Goal: Information Seeking & Learning: Learn about a topic

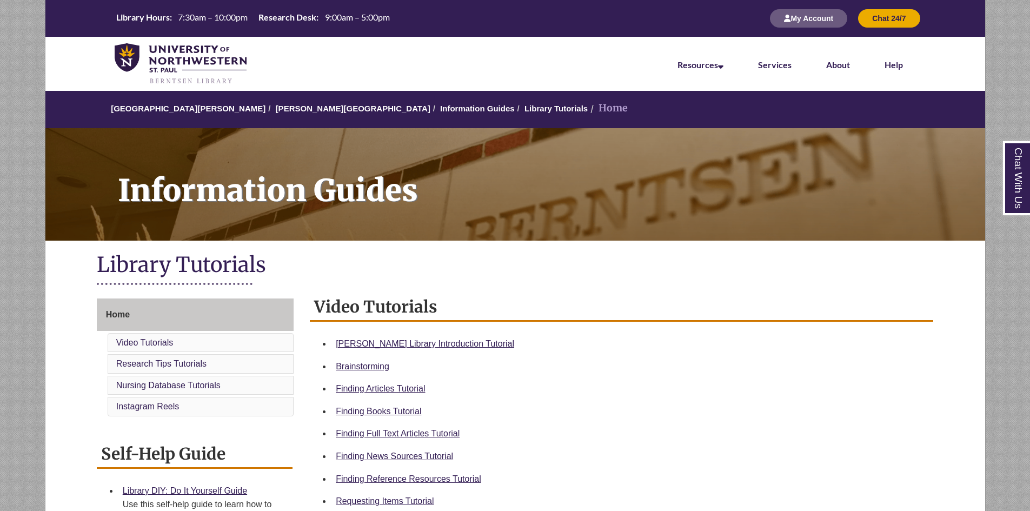
scroll to position [115, 0]
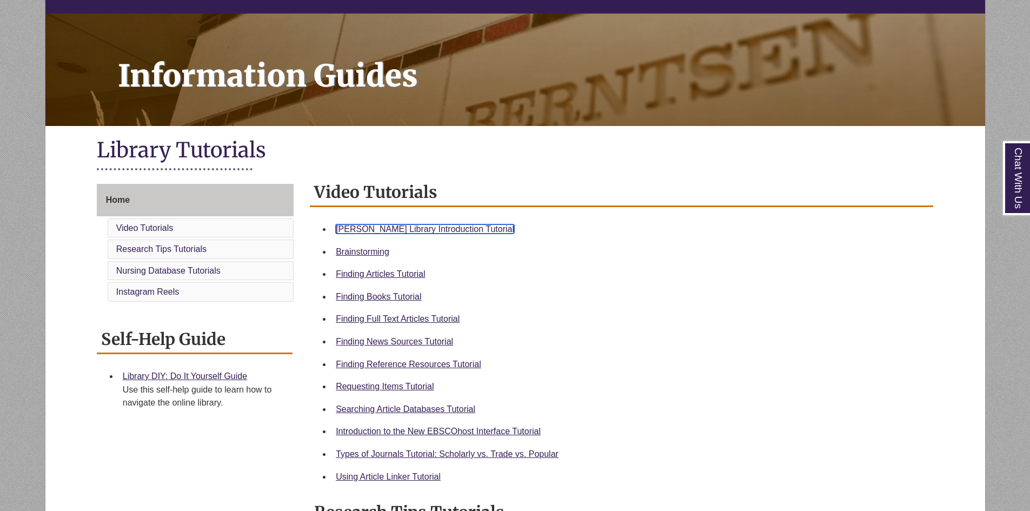
click at [371, 225] on link "Berntsen Library Introduction Tutorial" at bounding box center [425, 228] width 178 height 9
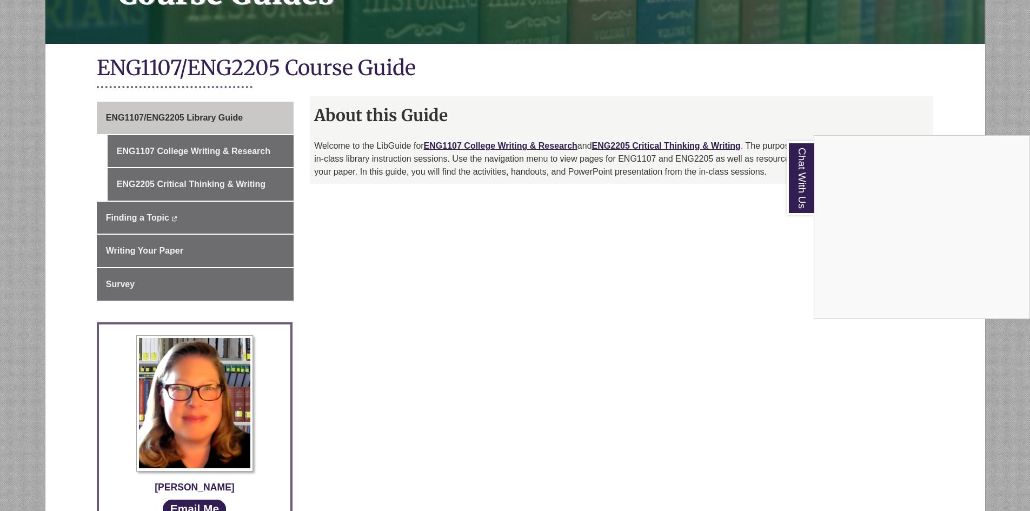
scroll to position [197, 0]
click at [221, 151] on div "Chat With Us" at bounding box center [515, 255] width 1030 height 511
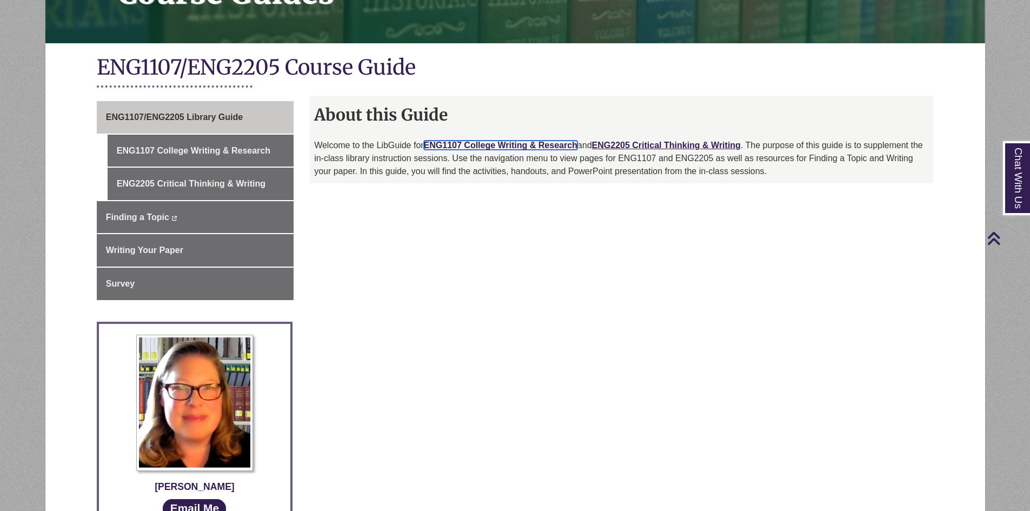
click at [548, 143] on link "ENG1107 College Writing & Research" at bounding box center [501, 145] width 154 height 9
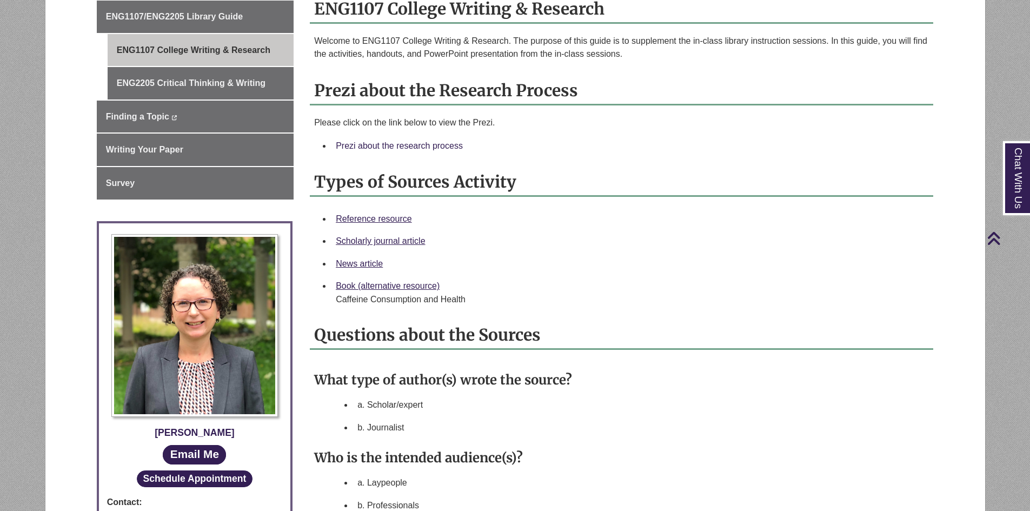
scroll to position [295, 0]
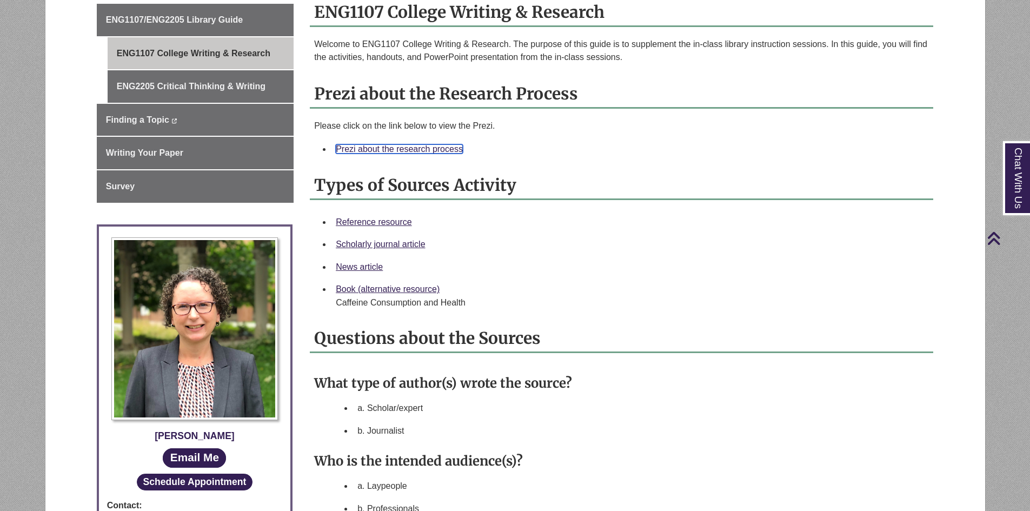
click at [431, 151] on link "Prezi about the research process" at bounding box center [399, 148] width 127 height 9
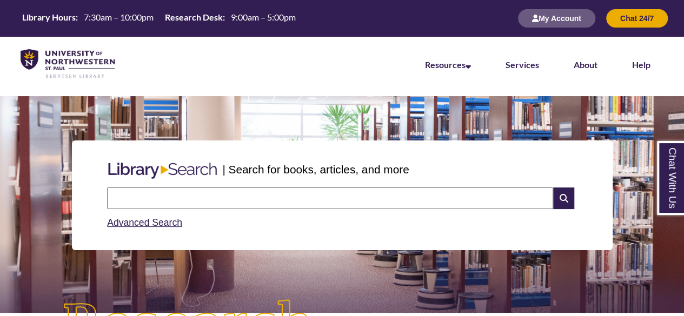
click at [302, 203] on input "text" at bounding box center [330, 199] width 446 height 22
type input "**********"
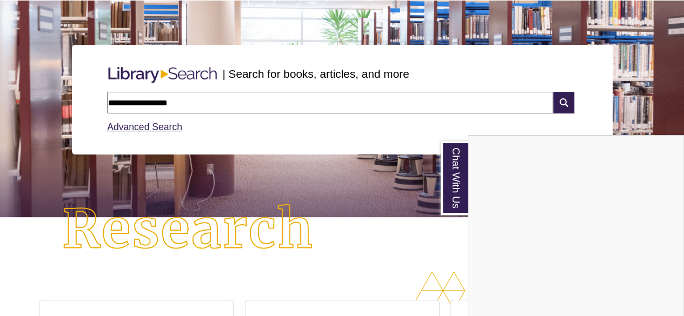
scroll to position [313, 0]
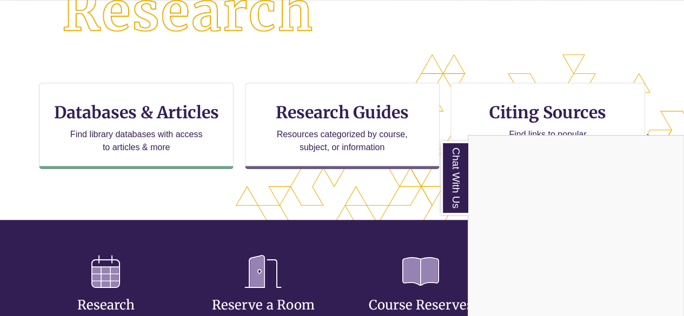
click at [212, 135] on div "Chat With Us" at bounding box center [342, 158] width 684 height 316
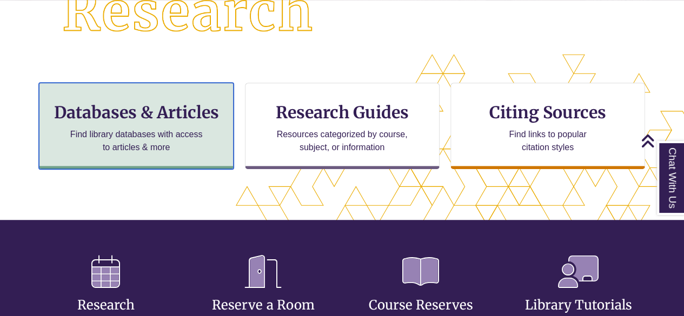
click at [160, 112] on h3 "Databases & Articles" at bounding box center [136, 112] width 176 height 21
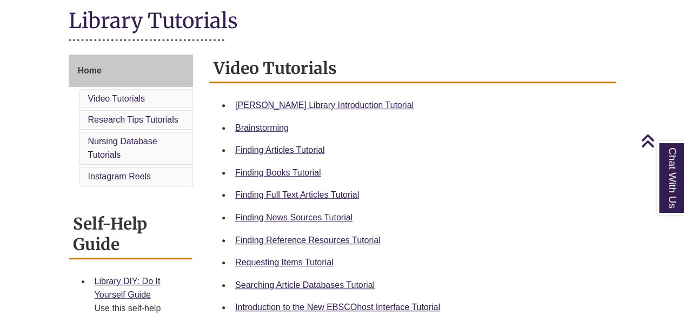
scroll to position [254, 0]
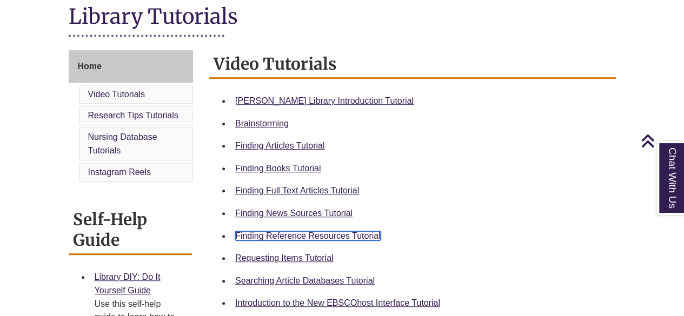
click at [341, 234] on link "Finding Reference Resources Tutorial" at bounding box center [307, 235] width 145 height 9
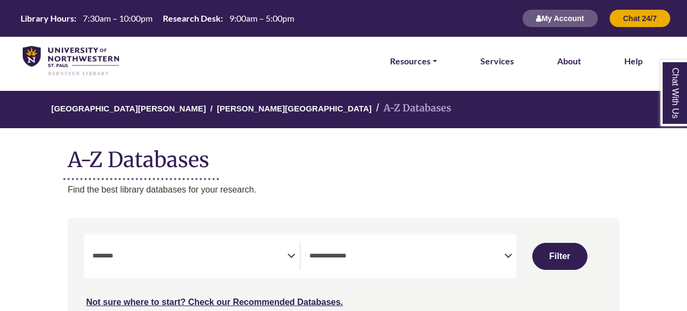
select select "Database Subject Filter"
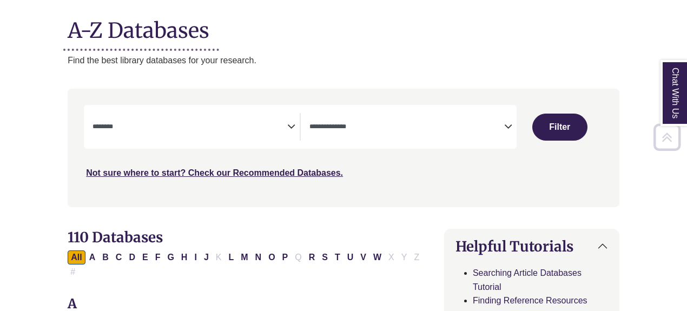
scroll to position [130, 0]
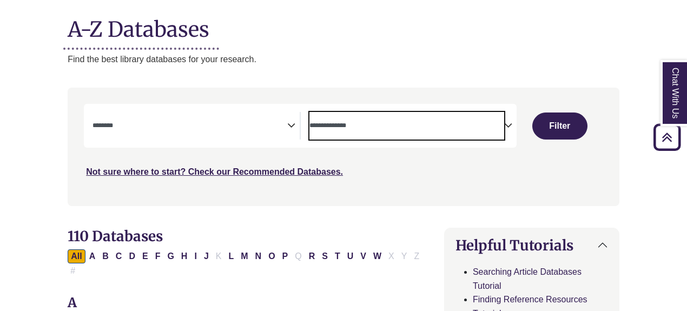
click at [379, 122] on textarea "Search" at bounding box center [406, 126] width 195 height 9
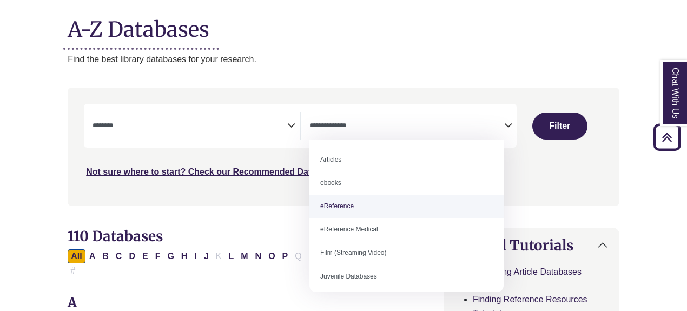
select select "*****"
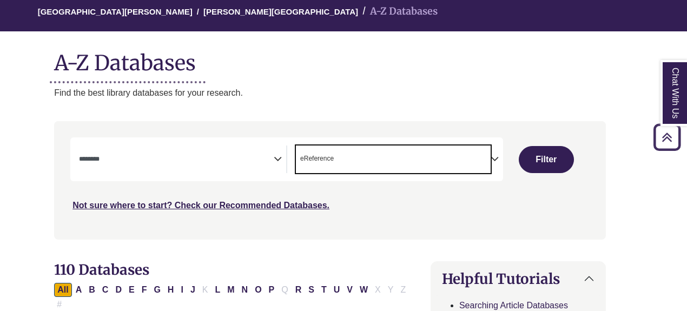
scroll to position [95, 14]
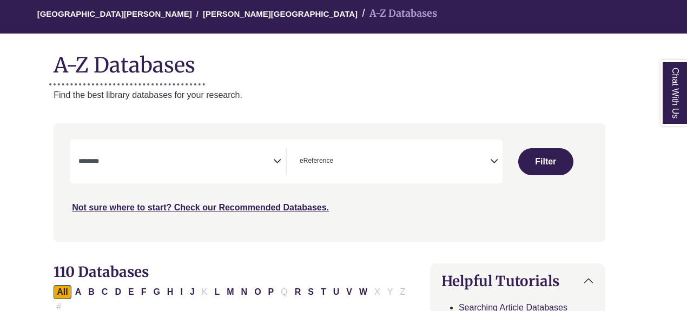
click at [181, 145] on div "**********" at bounding box center [286, 162] width 433 height 44
click at [152, 187] on div "***" at bounding box center [329, 177] width 519 height 75
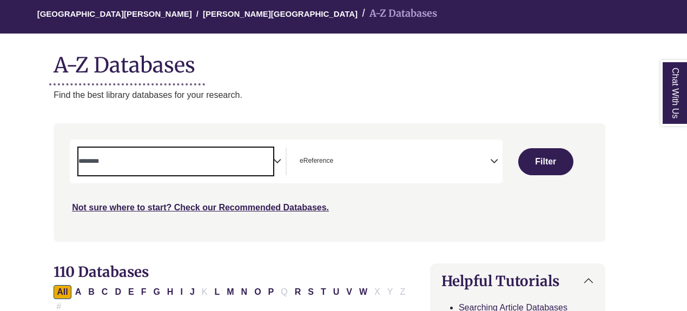
click at [173, 165] on textarea "Search" at bounding box center [175, 162] width 195 height 9
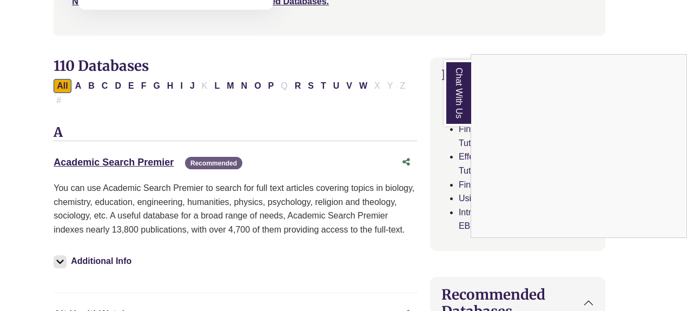
scroll to position [237, 14]
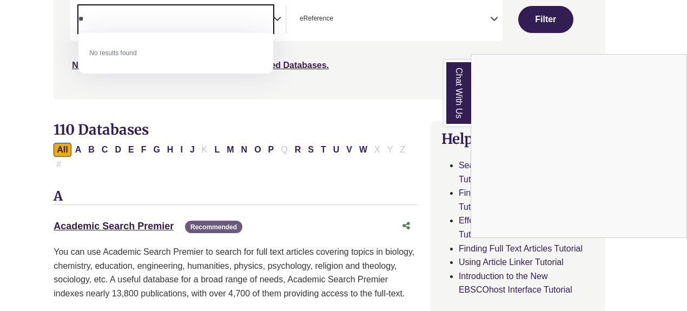
type textarea "*"
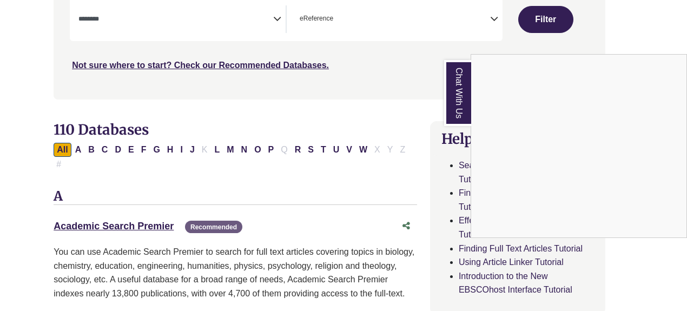
click at [549, 21] on div "Chat With Us" at bounding box center [343, 155] width 687 height 311
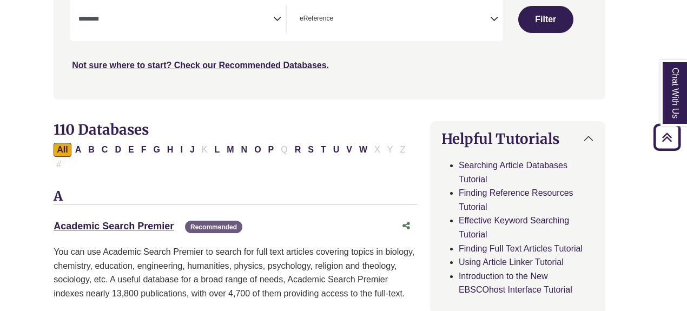
click at [549, 21] on button "Filter" at bounding box center [545, 19] width 55 height 27
select select "Database Subject Filter"
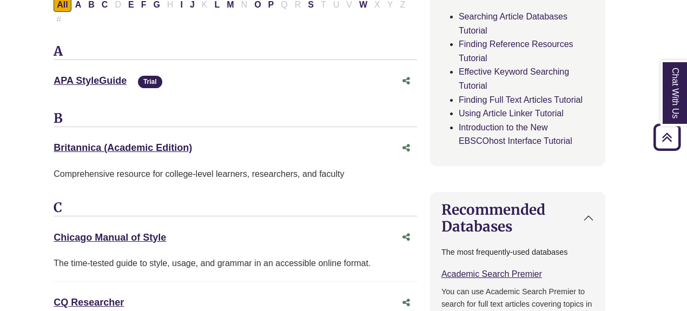
scroll to position [388, 14]
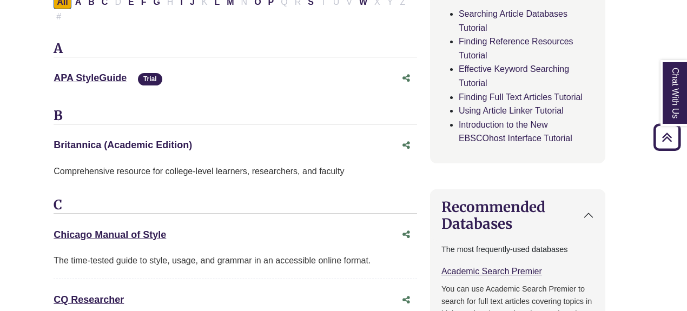
click at [95, 140] on link "Britannica (Academic Edition) This link opens in a new window" at bounding box center [123, 145] width 138 height 11
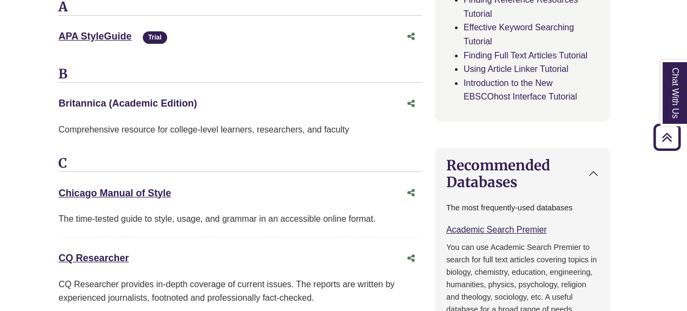
scroll to position [430, 9]
click at [87, 250] on div "CQ Researcher This link opens in a new window" at bounding box center [230, 258] width 342 height 16
click at [91, 252] on link "CQ Researcher This link opens in a new window" at bounding box center [94, 257] width 70 height 11
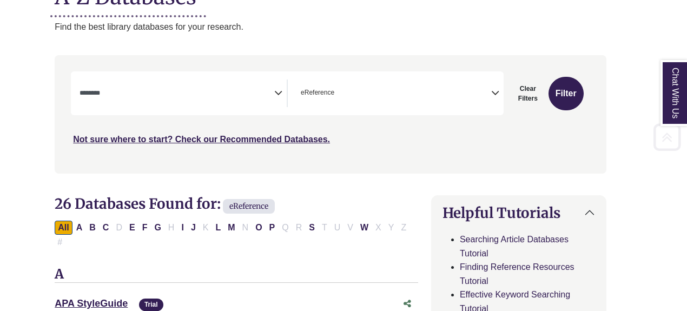
scroll to position [164, 13]
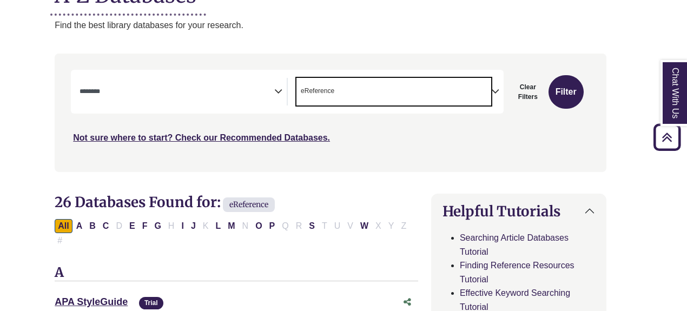
click at [321, 89] on span "eReference" at bounding box center [318, 91] width 34 height 10
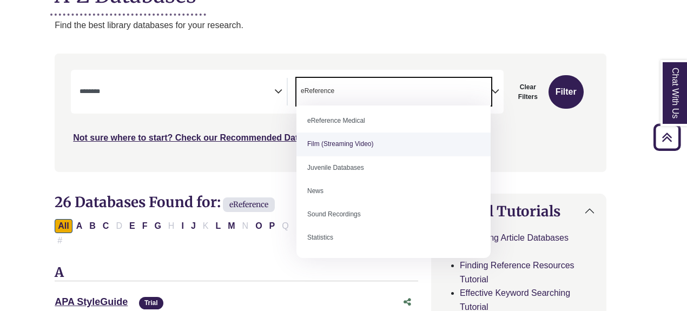
scroll to position [75, 0]
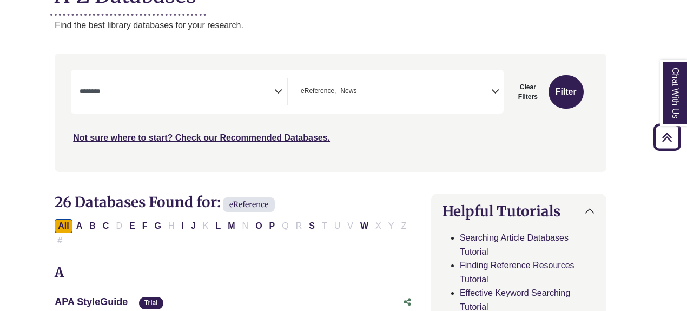
drag, startPoint x: 196, startPoint y: 108, endPoint x: 182, endPoint y: 97, distance: 17.7
click at [182, 97] on div "**********" at bounding box center [287, 92] width 433 height 44
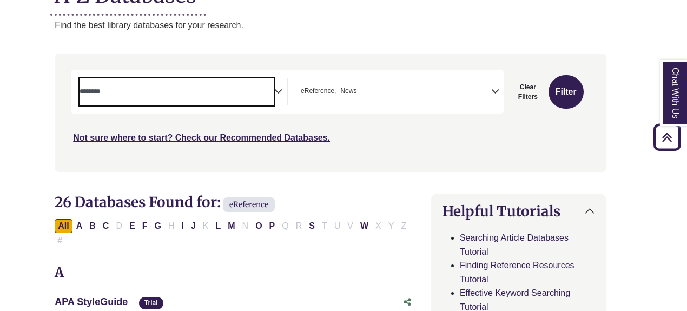
click at [182, 97] on span "Search filters" at bounding box center [176, 92] width 195 height 28
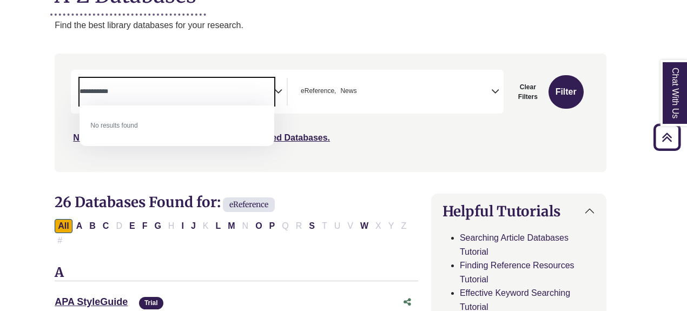
scroll to position [0, 13]
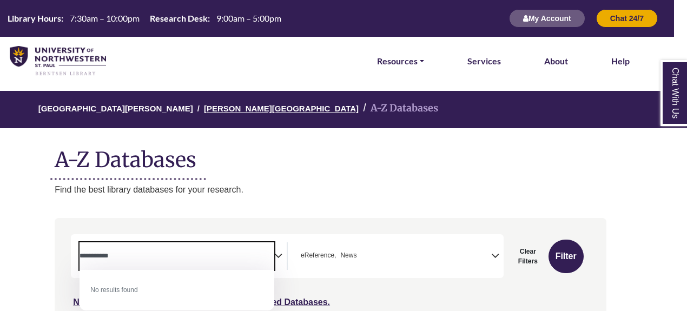
type textarea "**********"
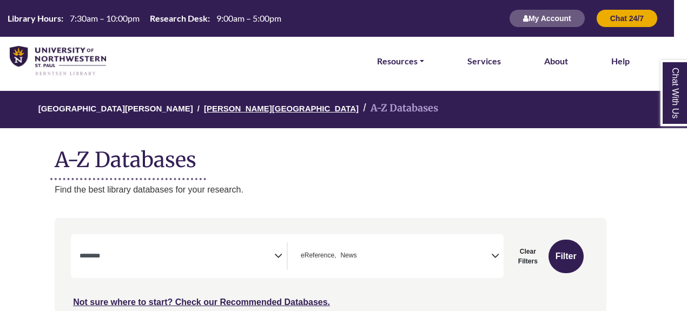
click at [214, 103] on link "[PERSON_NAME][GEOGRAPHIC_DATA]" at bounding box center [281, 107] width 155 height 11
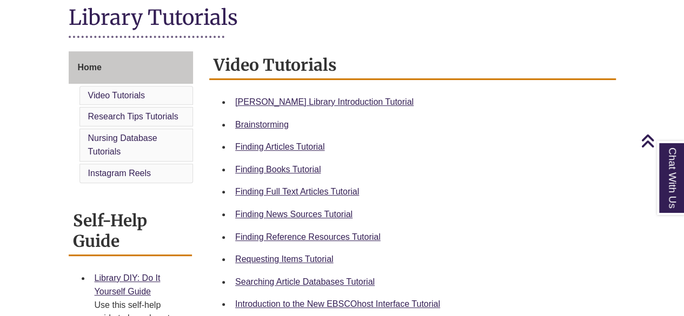
scroll to position [253, 0]
click at [291, 214] on link "Finding News Sources Tutorial" at bounding box center [293, 213] width 117 height 9
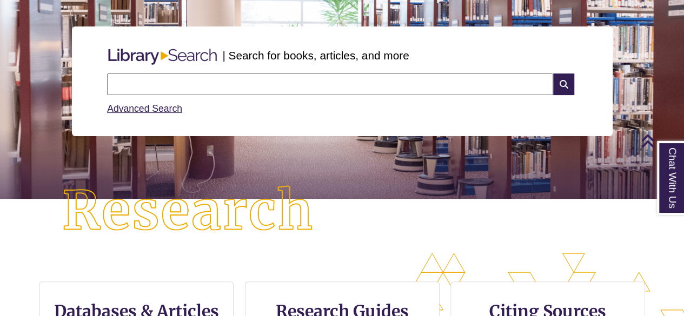
scroll to position [8, 0]
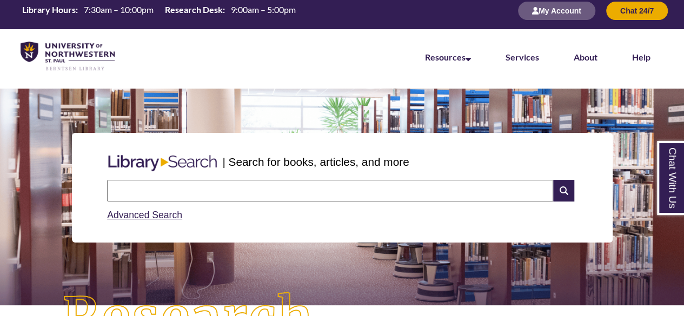
click at [183, 187] on input "text" at bounding box center [330, 191] width 446 height 22
type input "**********"
